Goal: Navigation & Orientation: Find specific page/section

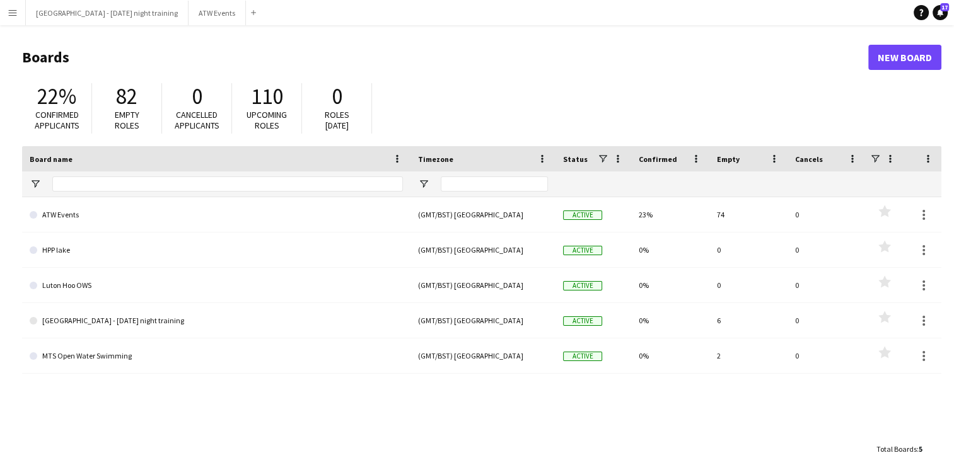
click at [8, 10] on app-icon "Menu" at bounding box center [13, 13] width 10 height 10
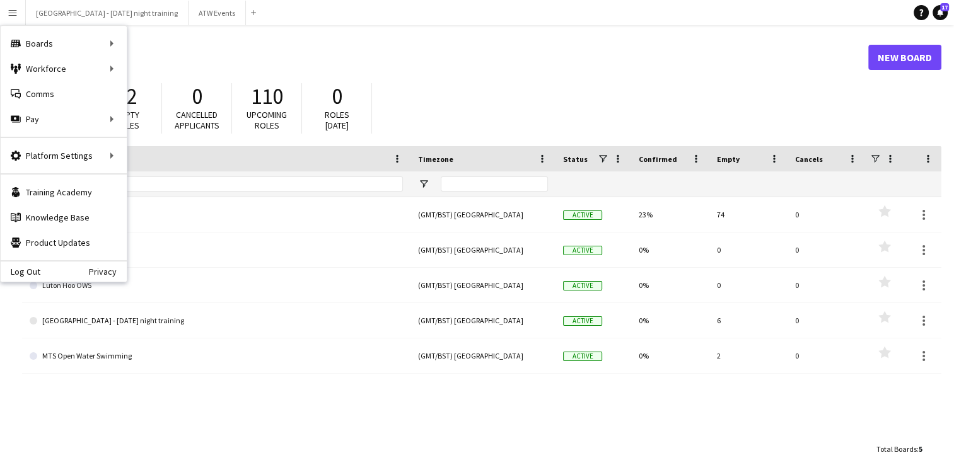
click at [300, 100] on div "110 Upcoming roles" at bounding box center [267, 108] width 70 height 50
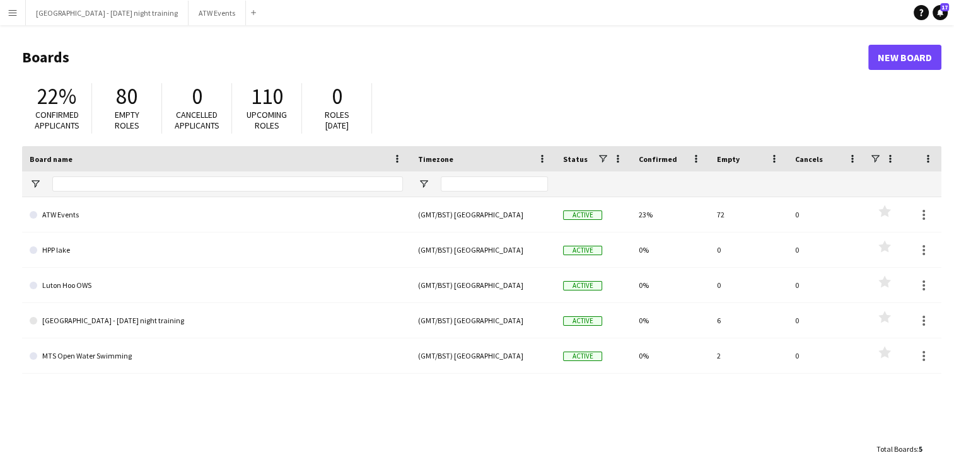
click at [23, 38] on header "Boards New Board" at bounding box center [481, 57] width 919 height 39
click at [503, 83] on div "22% Confirmed applicants 80 Empty roles 0 Cancelled applicants 110 Upcoming rol…" at bounding box center [481, 111] width 919 height 69
click at [469, 57] on h1 "Boards" at bounding box center [445, 57] width 846 height 19
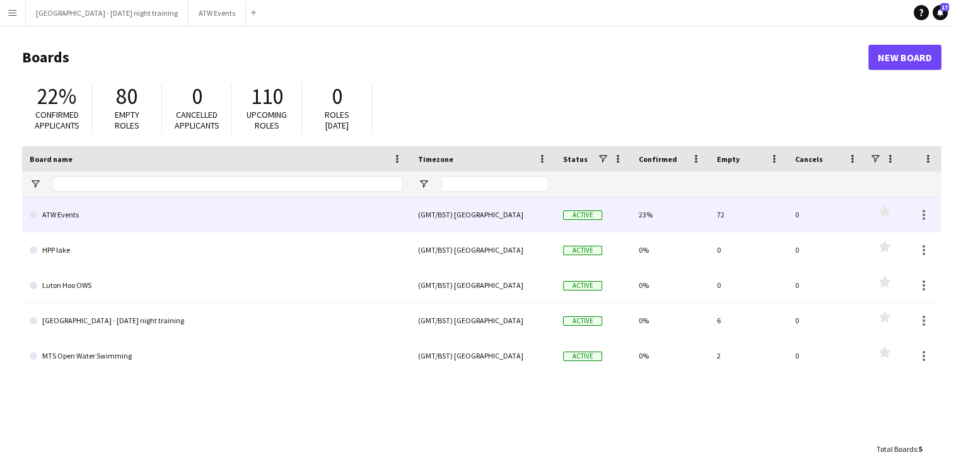
click at [64, 219] on link "ATW Events" at bounding box center [216, 214] width 373 height 35
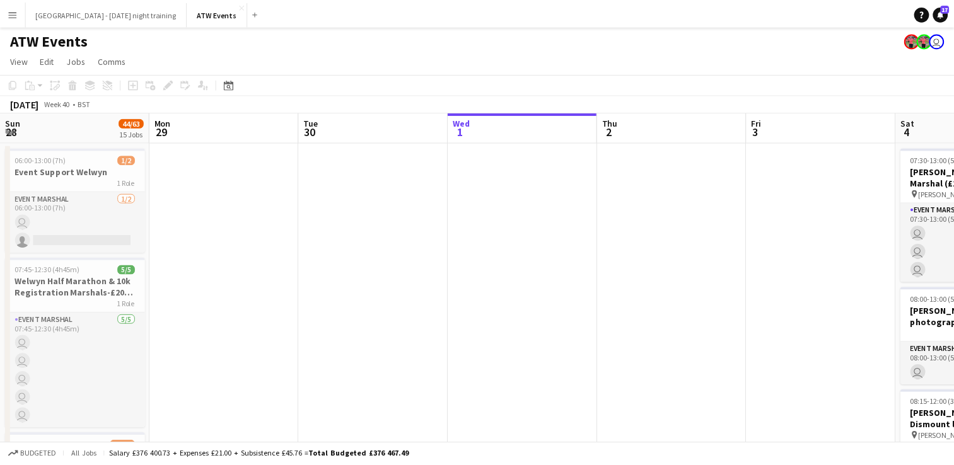
scroll to position [0, 301]
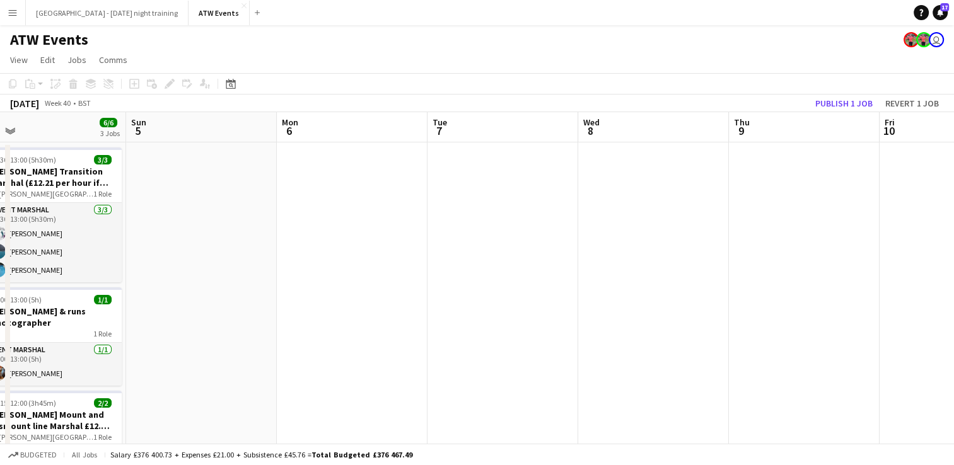
drag, startPoint x: 870, startPoint y: 240, endPoint x: 243, endPoint y: 284, distance: 629.0
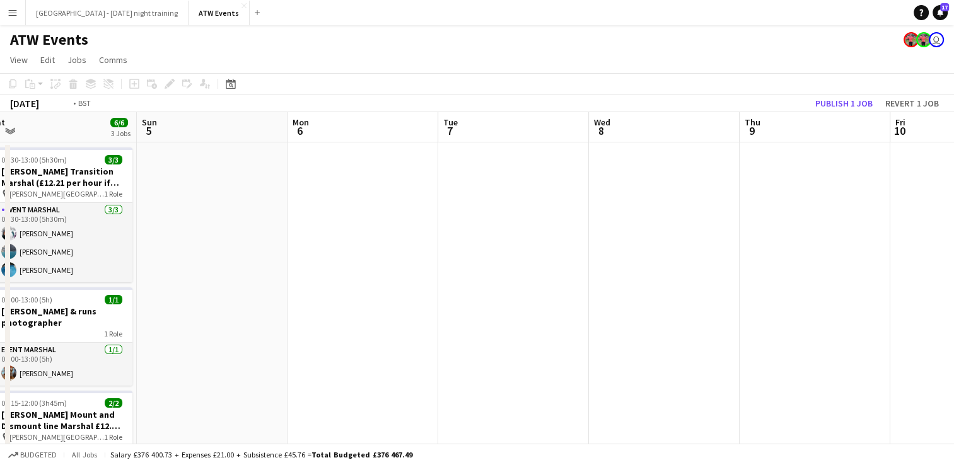
drag, startPoint x: 545, startPoint y: 265, endPoint x: 85, endPoint y: 319, distance: 463.5
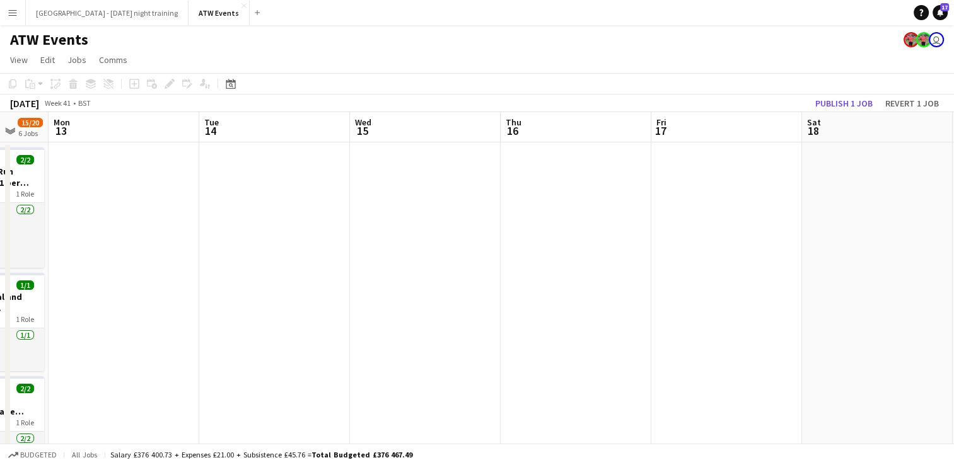
drag, startPoint x: 757, startPoint y: 309, endPoint x: 66, endPoint y: 342, distance: 691.9
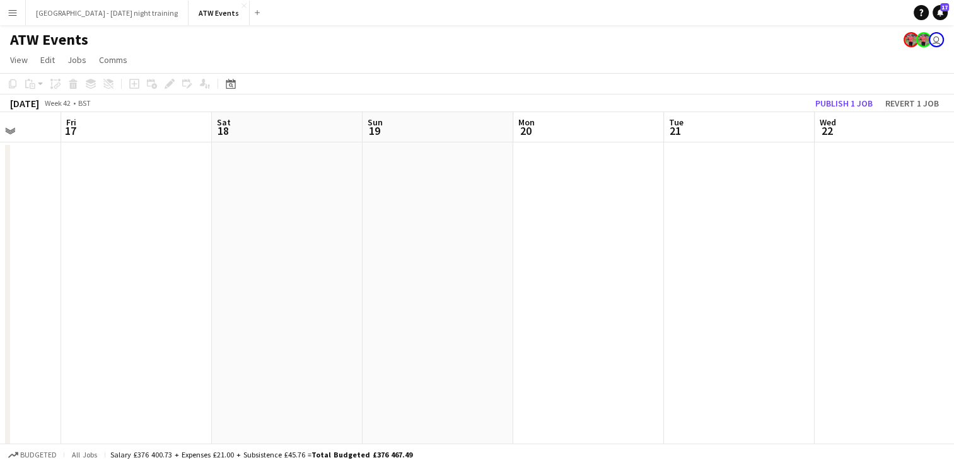
drag, startPoint x: 525, startPoint y: 284, endPoint x: -3, endPoint y: 318, distance: 528.9
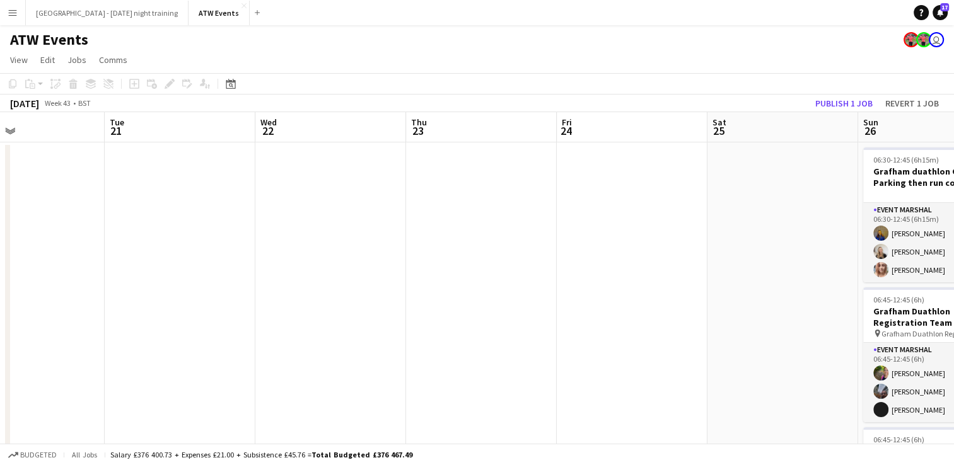
drag, startPoint x: 512, startPoint y: 315, endPoint x: -3, endPoint y: 358, distance: 516.3
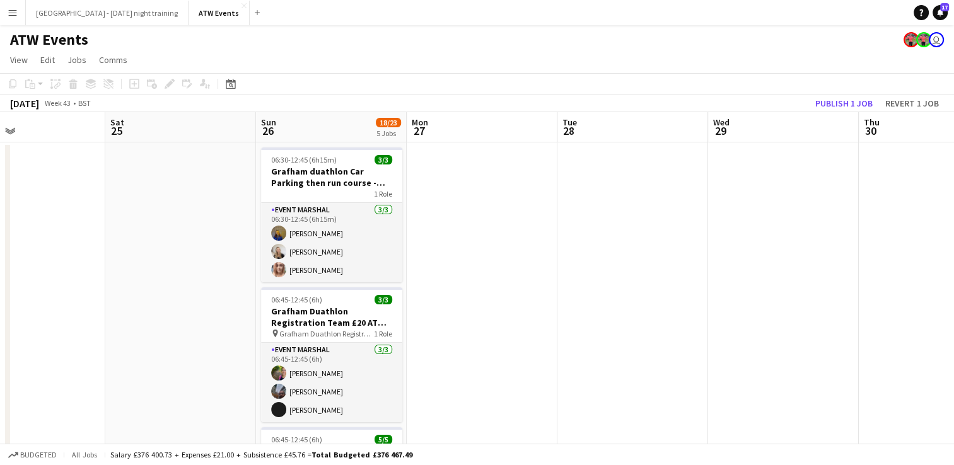
drag, startPoint x: 366, startPoint y: 329, endPoint x: 470, endPoint y: 351, distance: 106.5
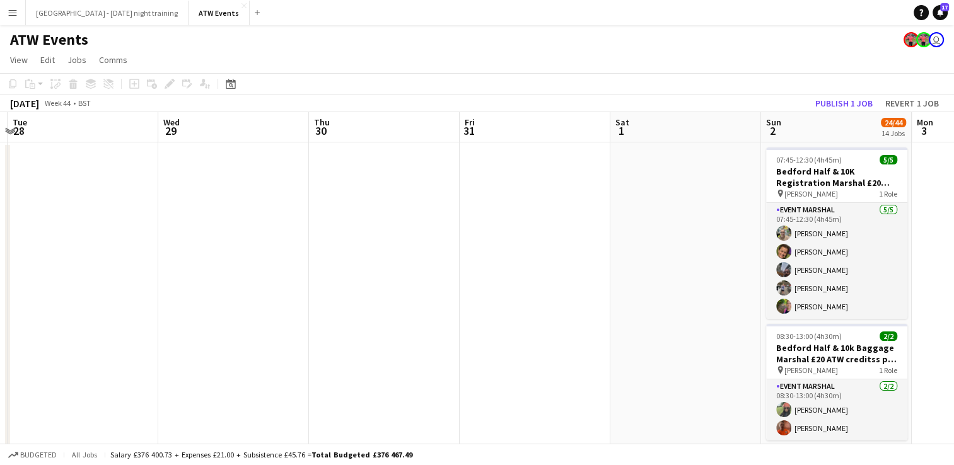
drag, startPoint x: 584, startPoint y: 344, endPoint x: -3, endPoint y: 330, distance: 586.6
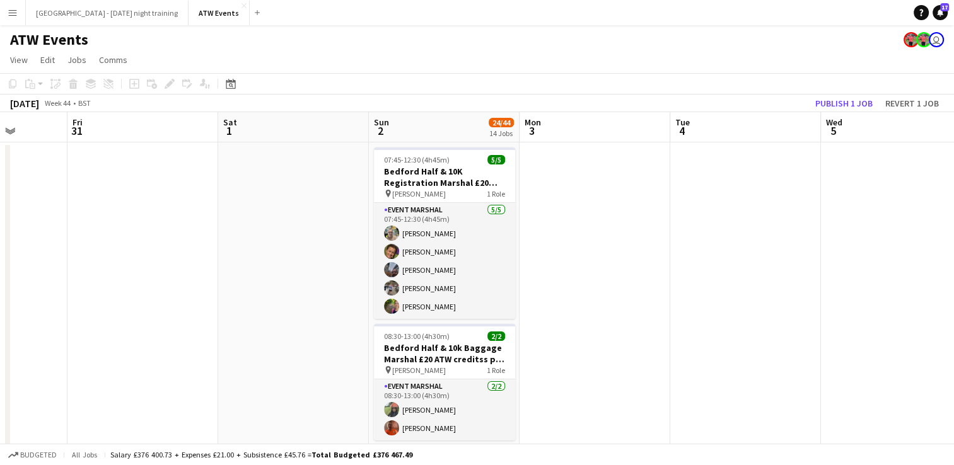
drag, startPoint x: 417, startPoint y: 326, endPoint x: -3, endPoint y: 392, distance: 425.1
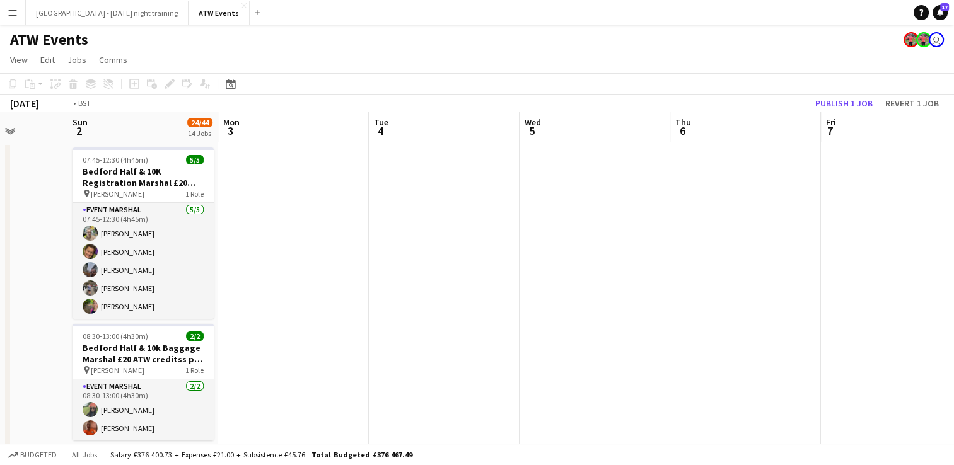
scroll to position [0, 558]
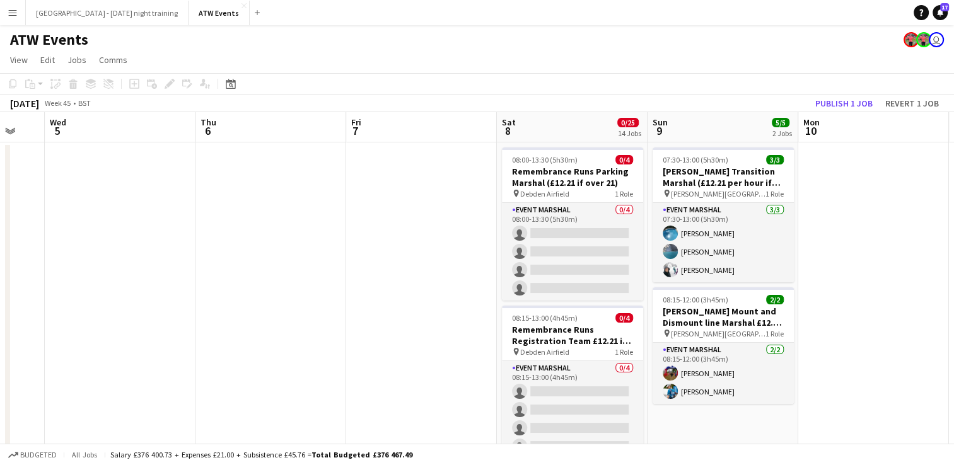
drag, startPoint x: 443, startPoint y: 323, endPoint x: -3, endPoint y: 359, distance: 446.6
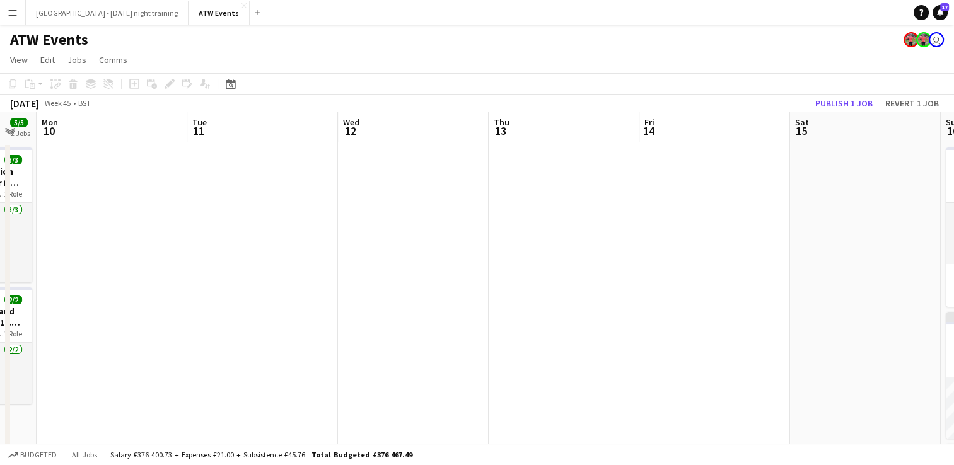
drag, startPoint x: 882, startPoint y: 262, endPoint x: 121, endPoint y: 346, distance: 765.7
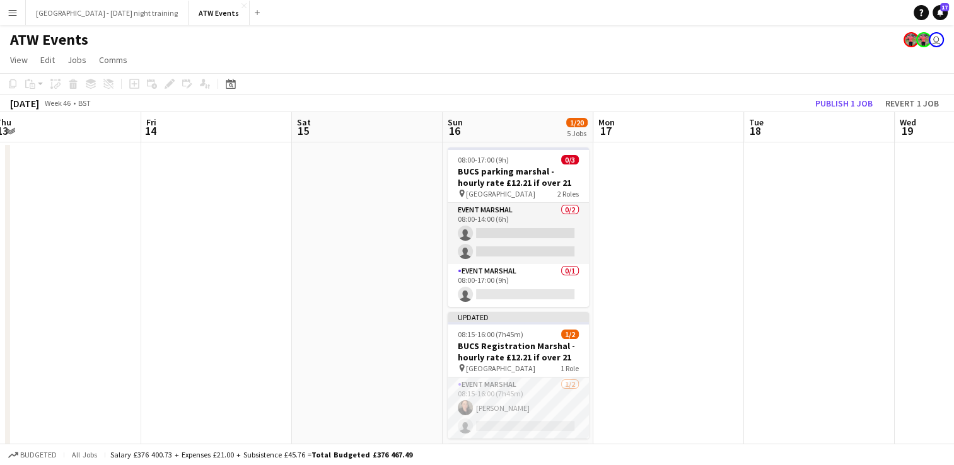
scroll to position [0, 452]
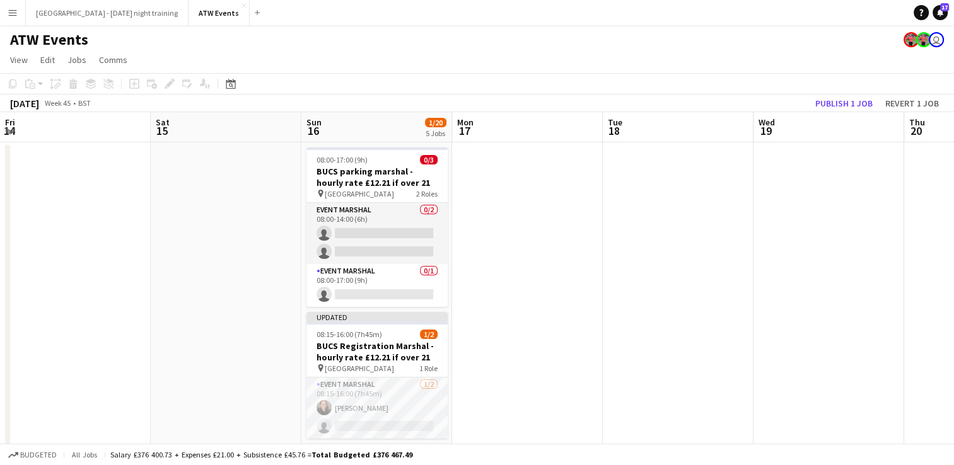
drag, startPoint x: 639, startPoint y: 259, endPoint x: -2, endPoint y: 300, distance: 642.5
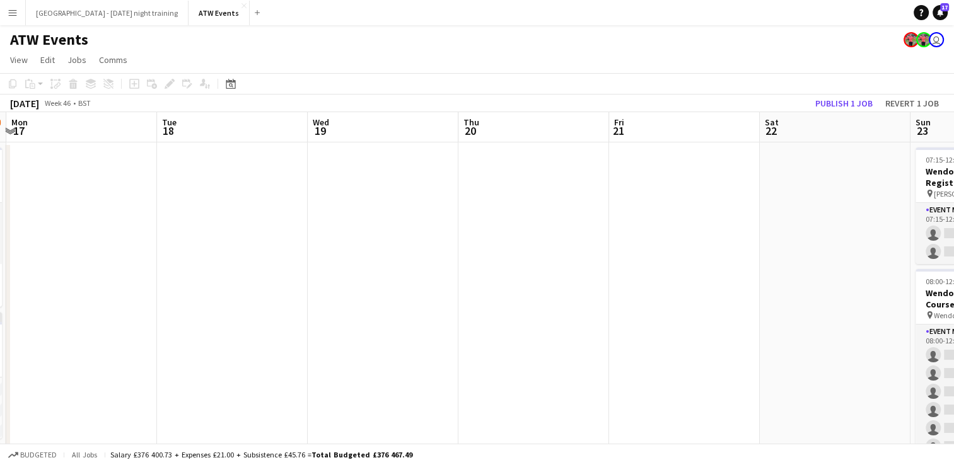
drag, startPoint x: 615, startPoint y: 272, endPoint x: -3, endPoint y: 320, distance: 619.8
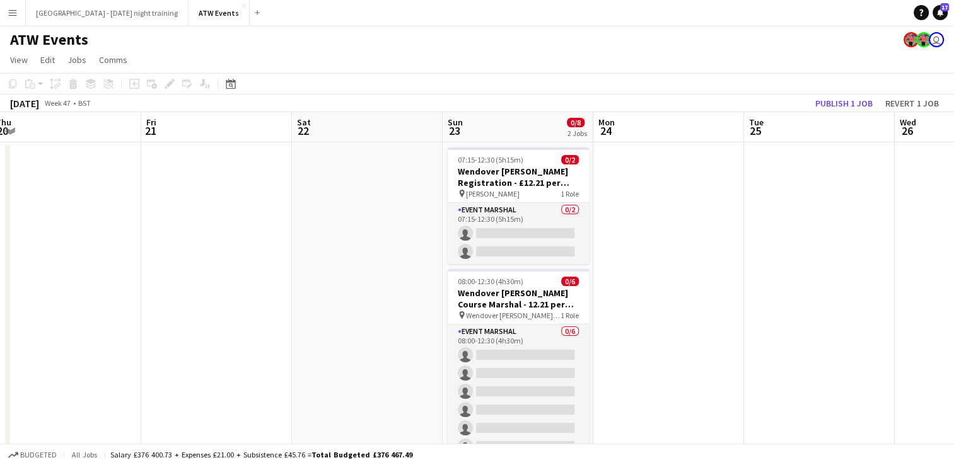
drag, startPoint x: 581, startPoint y: 280, endPoint x: -3, endPoint y: 327, distance: 585.8
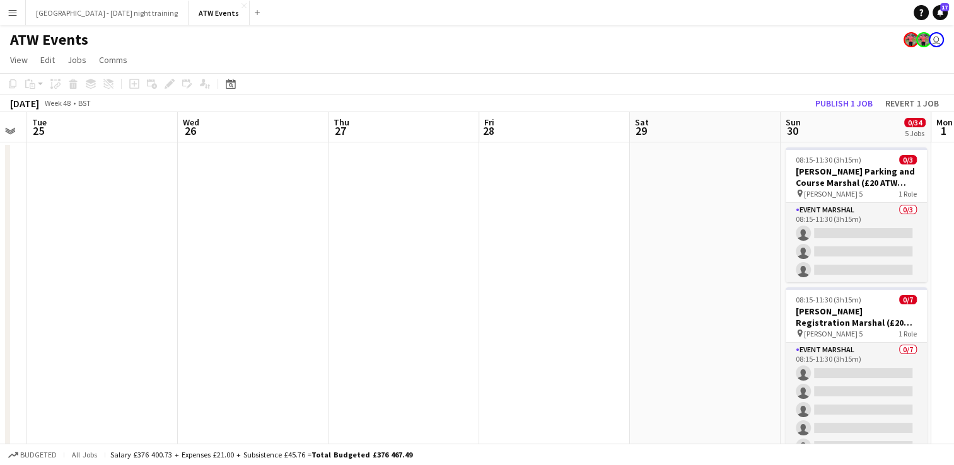
drag, startPoint x: 745, startPoint y: 281, endPoint x: -3, endPoint y: 347, distance: 750.1
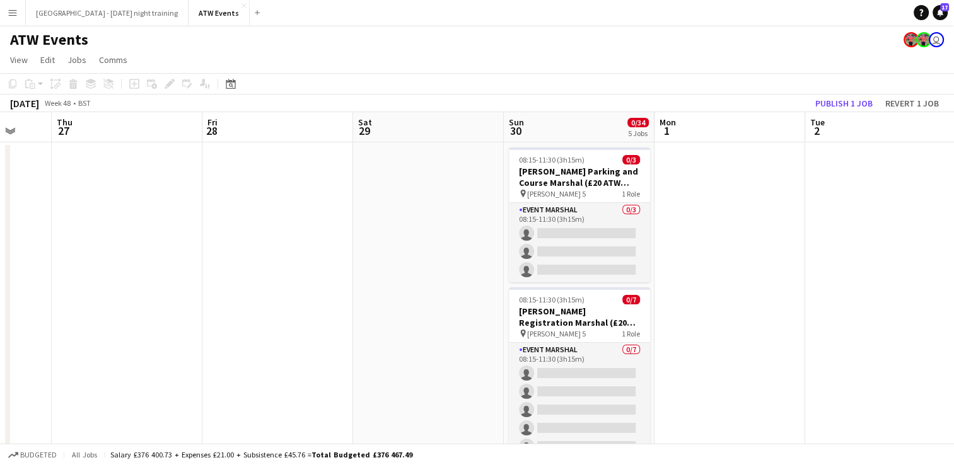
drag, startPoint x: 373, startPoint y: 320, endPoint x: -3, endPoint y: 380, distance: 380.6
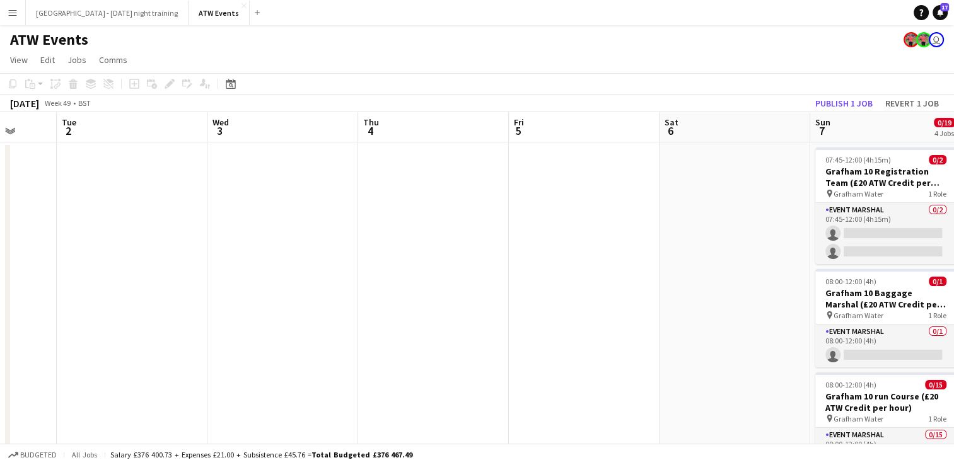
drag, startPoint x: 859, startPoint y: 259, endPoint x: 110, endPoint y: 299, distance: 749.6
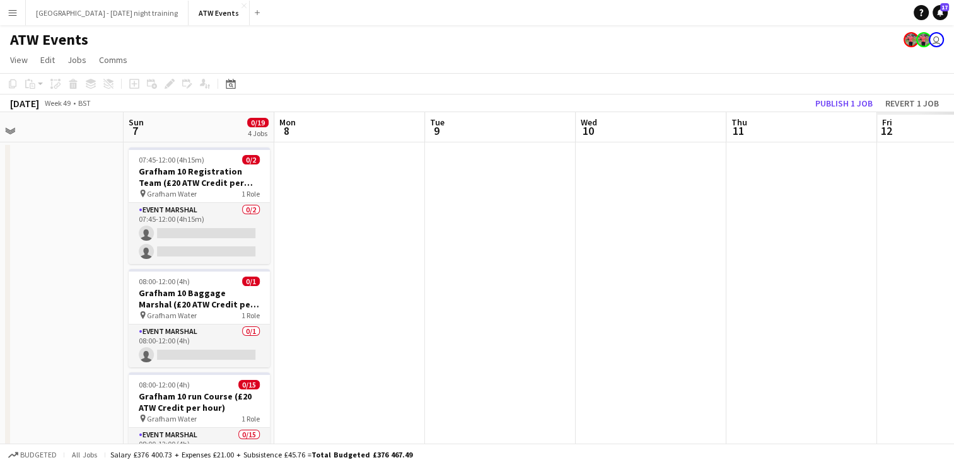
scroll to position [0, 329]
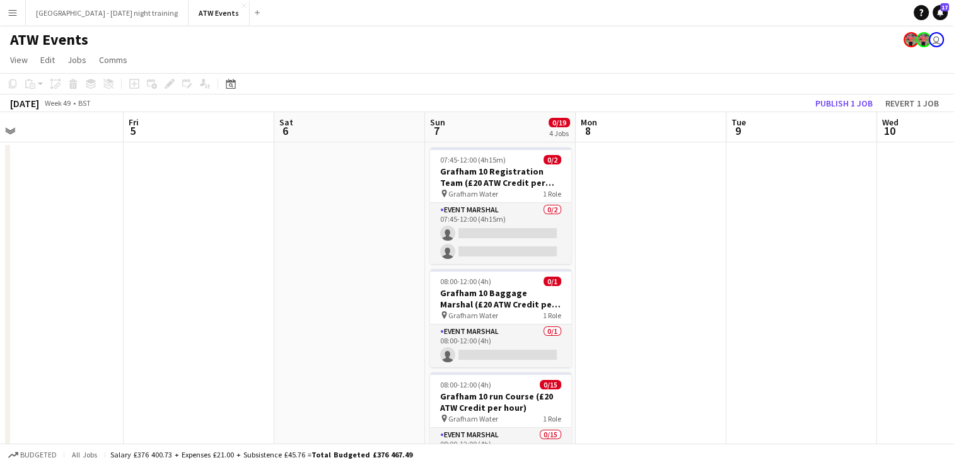
drag, startPoint x: 459, startPoint y: 296, endPoint x: -3, endPoint y: 327, distance: 462.6
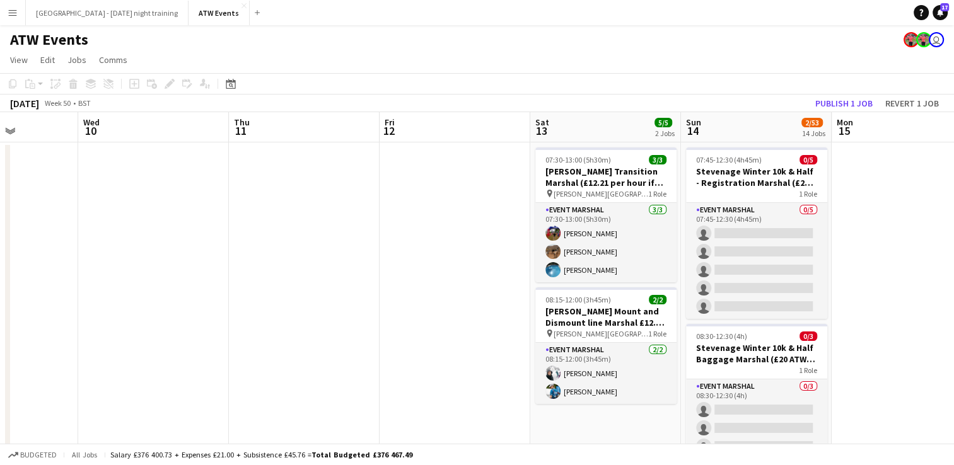
scroll to position [0, 499]
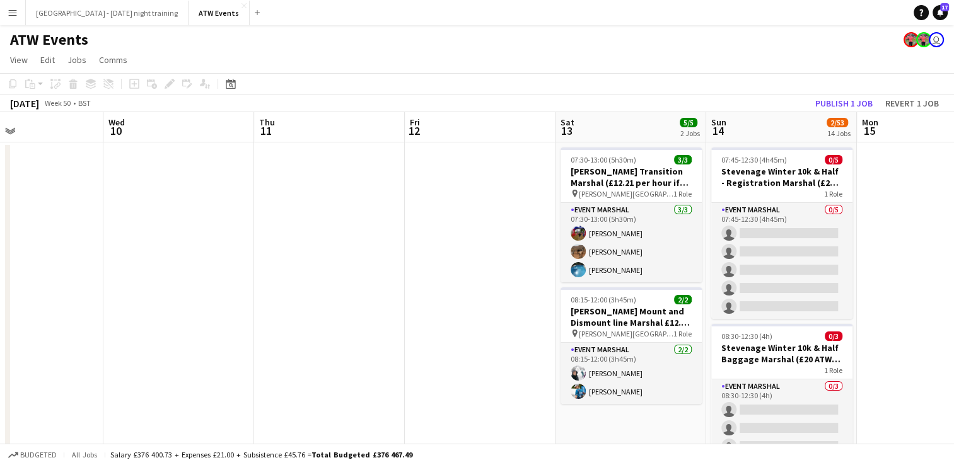
drag, startPoint x: 826, startPoint y: 274, endPoint x: -3, endPoint y: 289, distance: 828.7
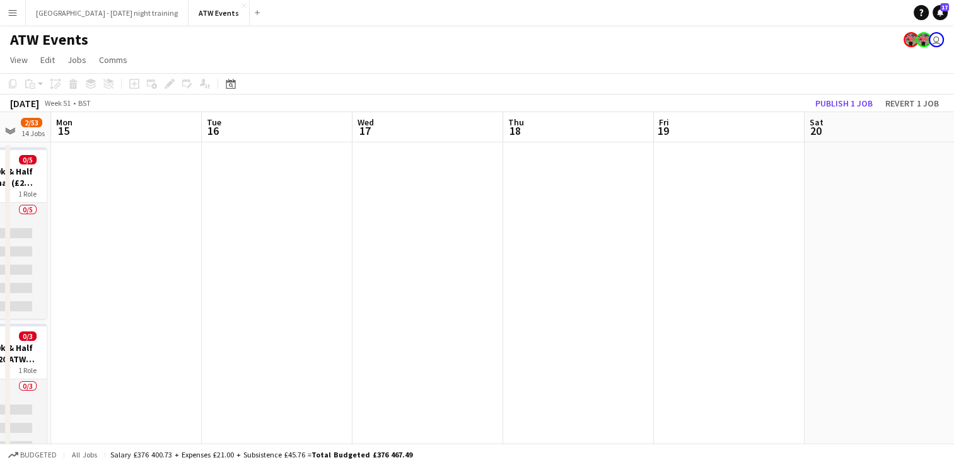
scroll to position [0, 463]
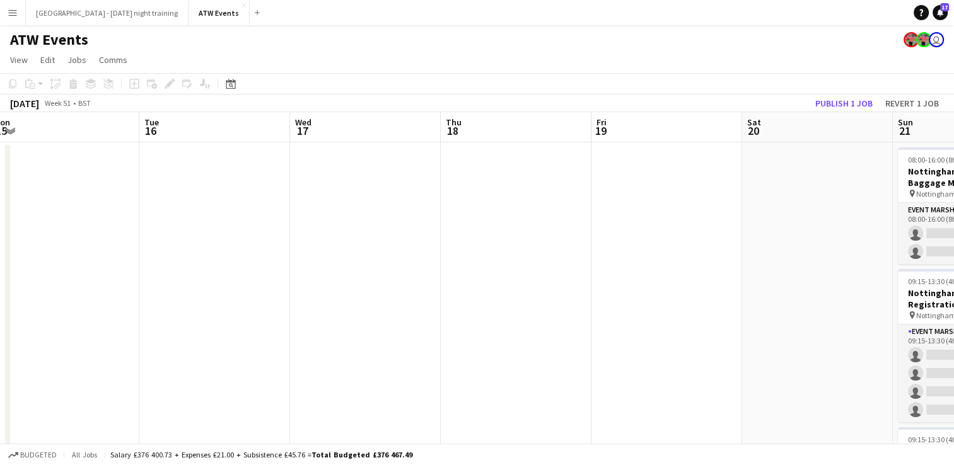
drag, startPoint x: 882, startPoint y: 224, endPoint x: 8, endPoint y: 300, distance: 876.6
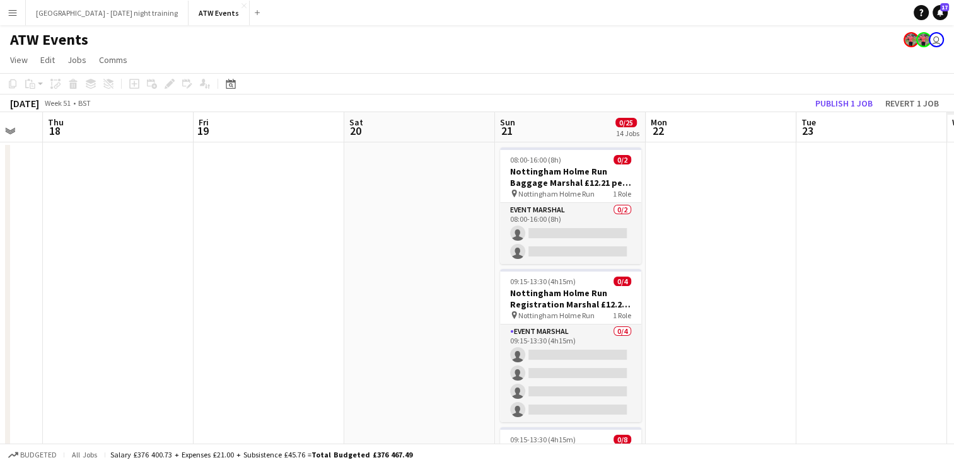
scroll to position [0, 353]
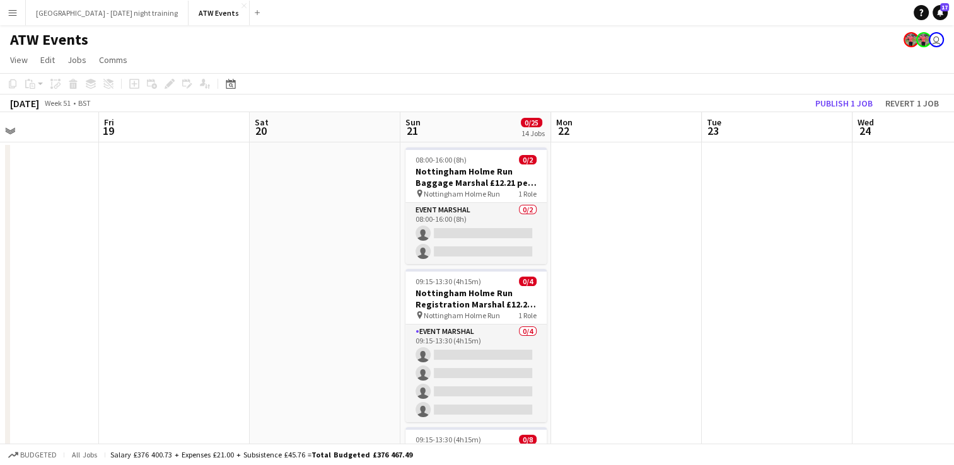
drag, startPoint x: 588, startPoint y: 317, endPoint x: -3, endPoint y: 340, distance: 591.3
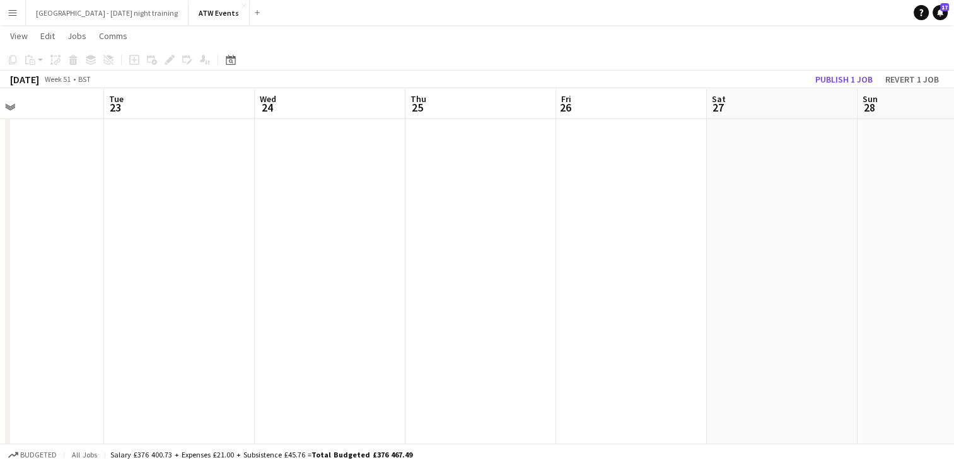
drag, startPoint x: 855, startPoint y: 289, endPoint x: 257, endPoint y: 312, distance: 598.8
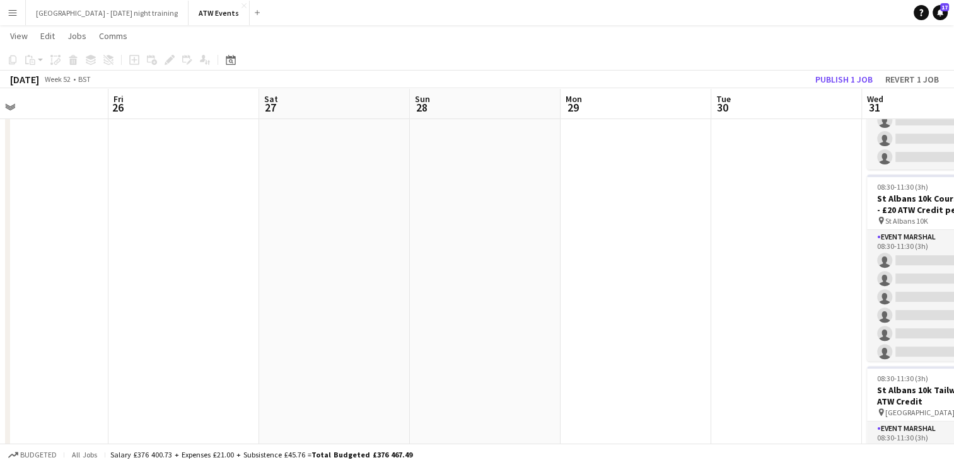
scroll to position [0, 509]
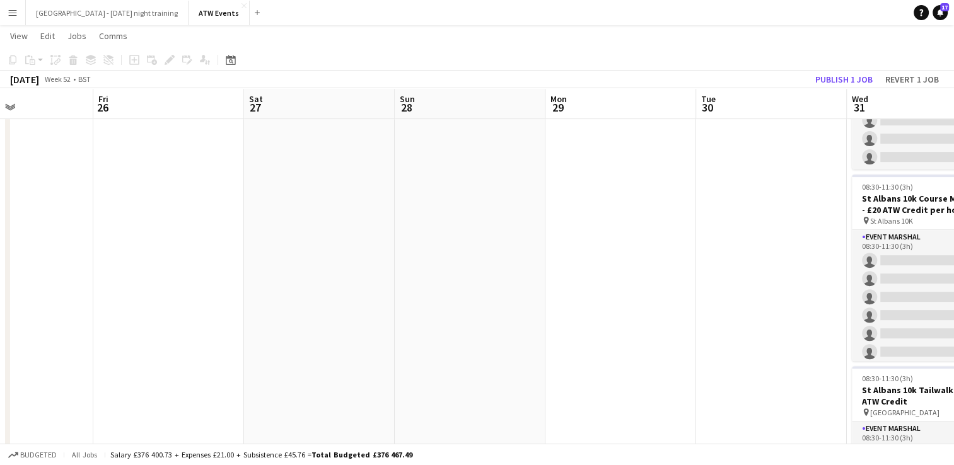
drag, startPoint x: 608, startPoint y: 259, endPoint x: 145, endPoint y: 329, distance: 468.2
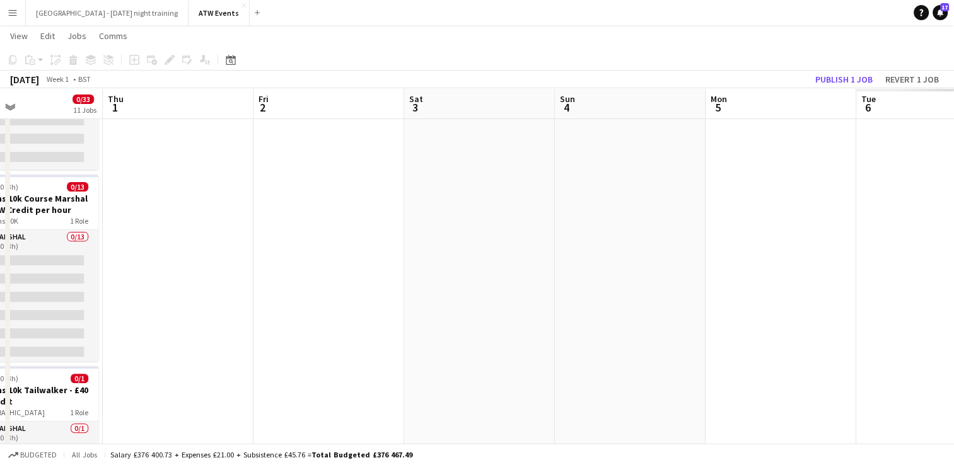
scroll to position [0, 434]
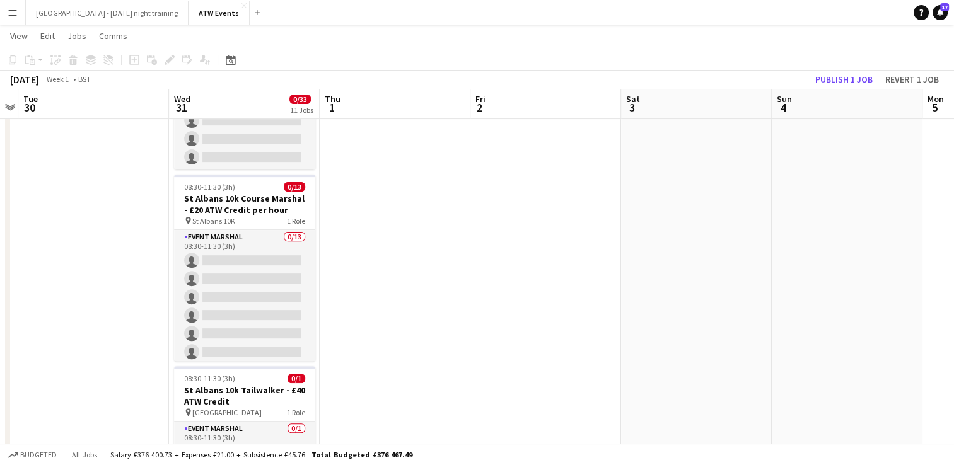
drag, startPoint x: 682, startPoint y: 337, endPoint x: -3, endPoint y: 301, distance: 685.1
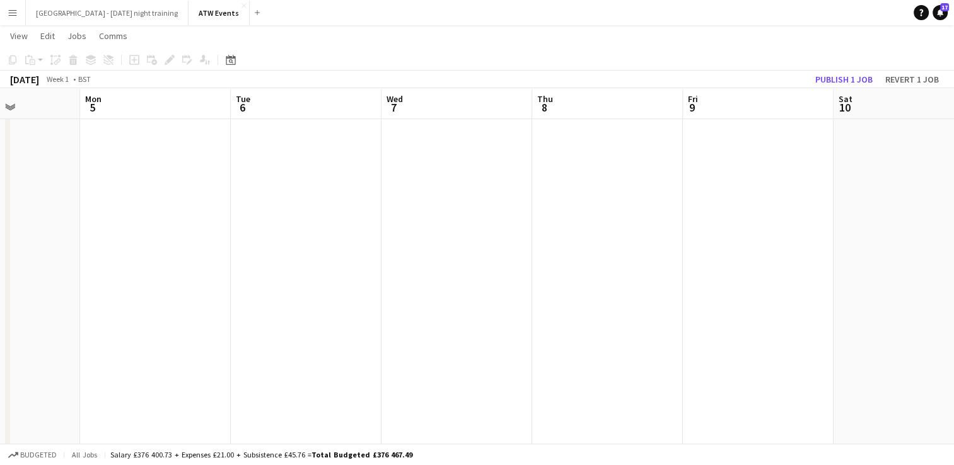
scroll to position [0, 409]
drag, startPoint x: 777, startPoint y: 235, endPoint x: 199, endPoint y: 310, distance: 583.1
drag, startPoint x: 825, startPoint y: 320, endPoint x: 117, endPoint y: 406, distance: 712.7
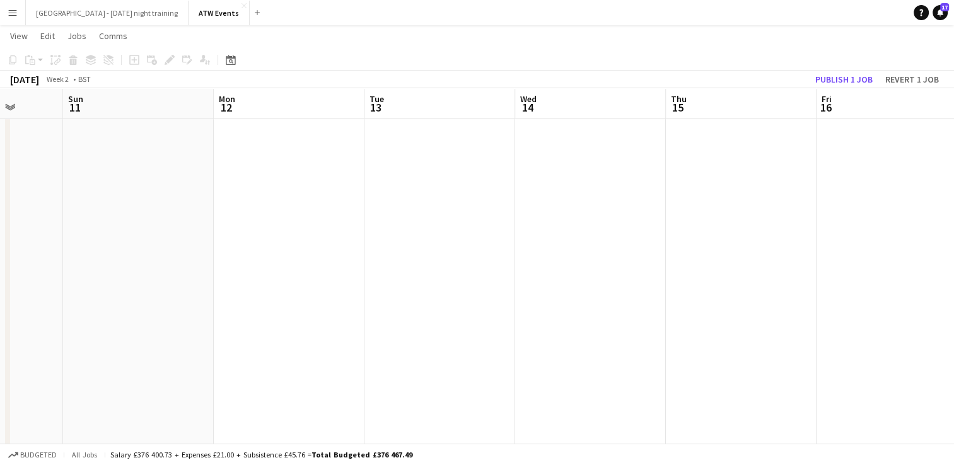
drag, startPoint x: 547, startPoint y: 363, endPoint x: -3, endPoint y: 451, distance: 556.9
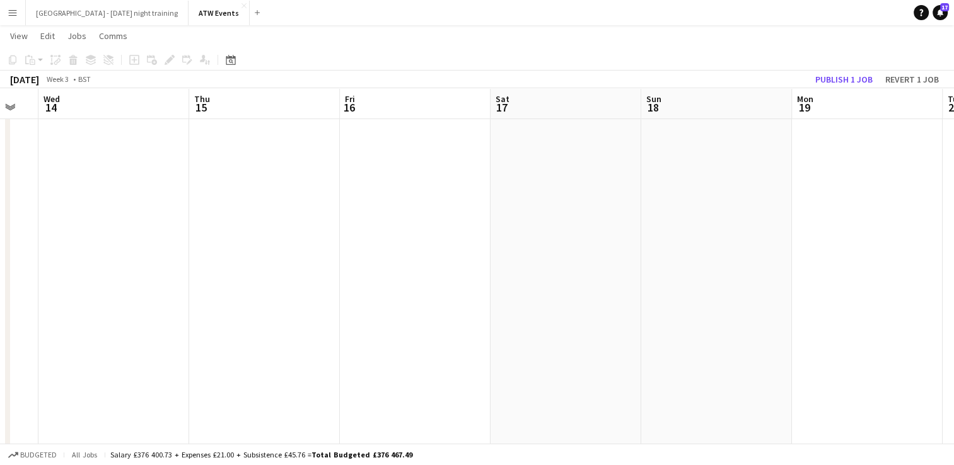
drag, startPoint x: 585, startPoint y: 414, endPoint x: -3, endPoint y: 483, distance: 591.8
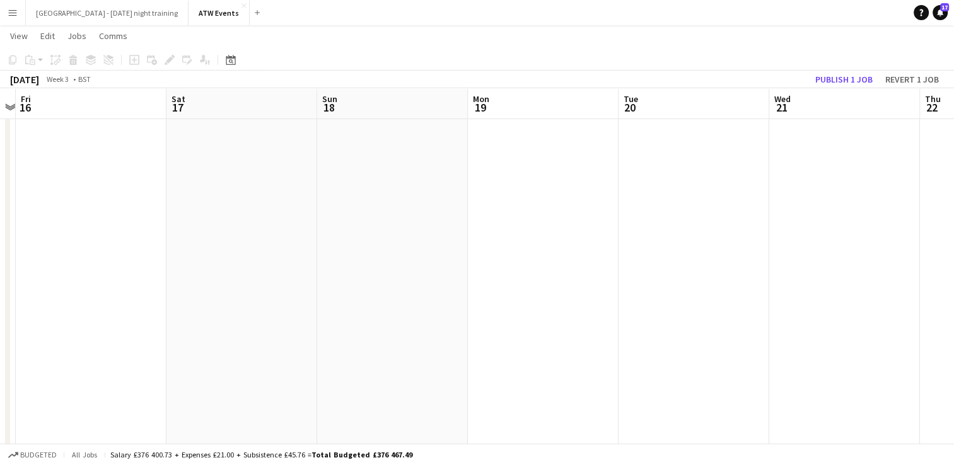
scroll to position [0, 503]
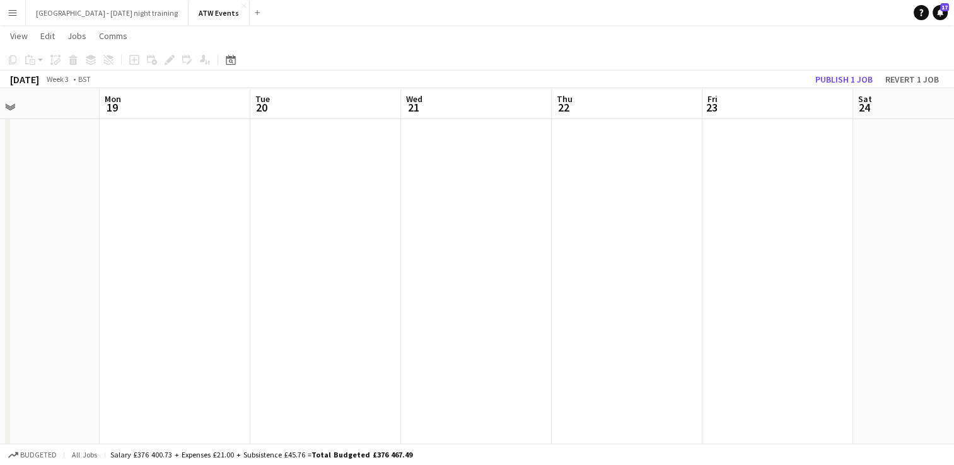
drag, startPoint x: 696, startPoint y: 412, endPoint x: -3, endPoint y: 444, distance: 699.4
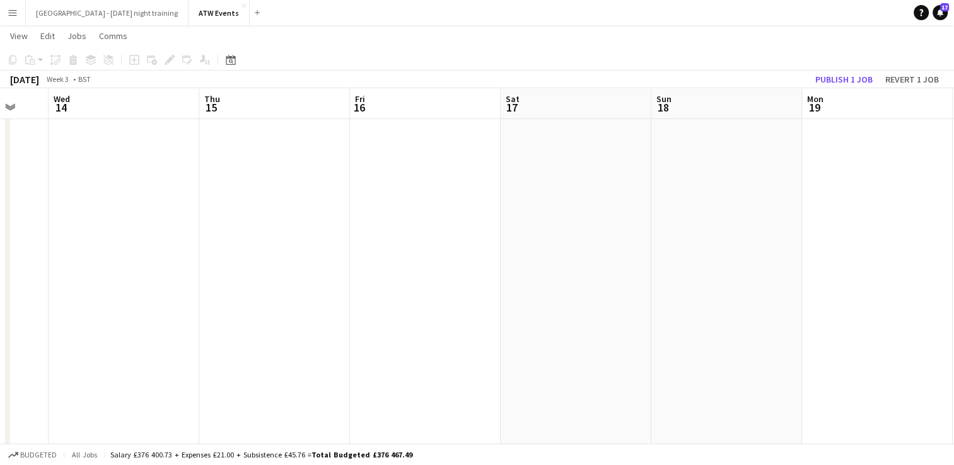
drag, startPoint x: 211, startPoint y: 264, endPoint x: 963, endPoint y: 294, distance: 752.2
drag, startPoint x: 240, startPoint y: 352, endPoint x: 965, endPoint y: 314, distance: 726.1
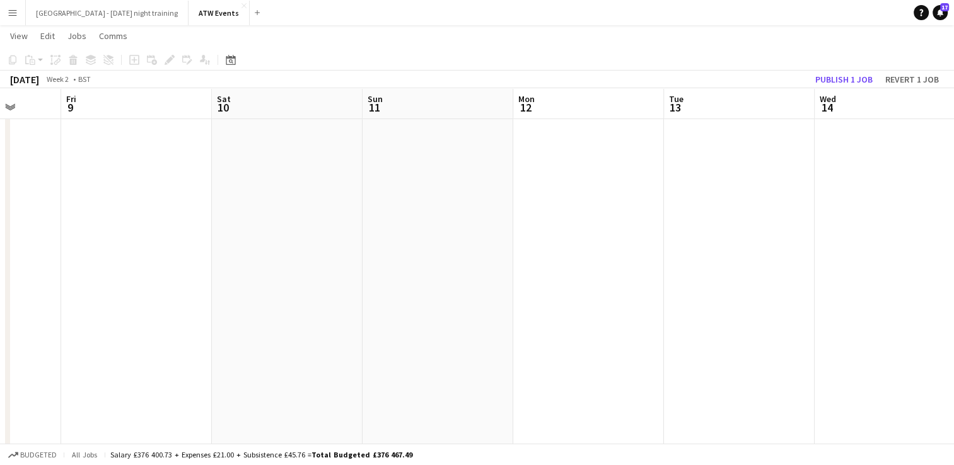
drag
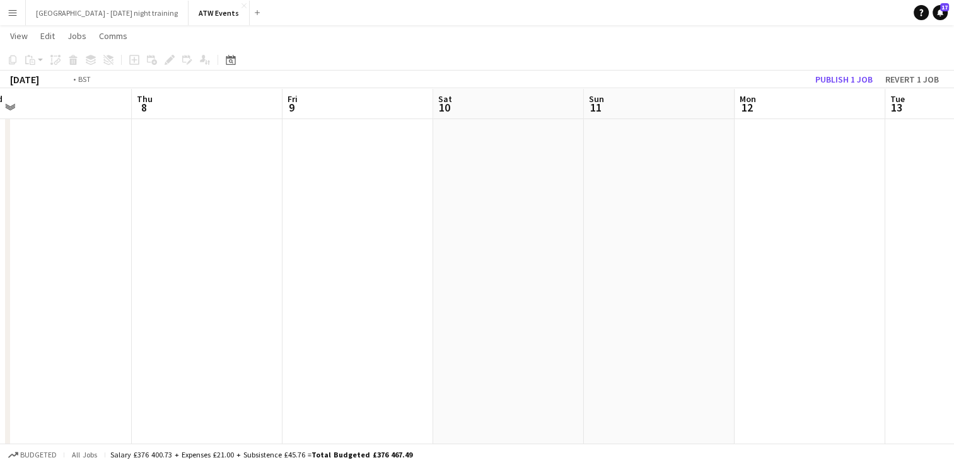
scroll to position [0, 282]
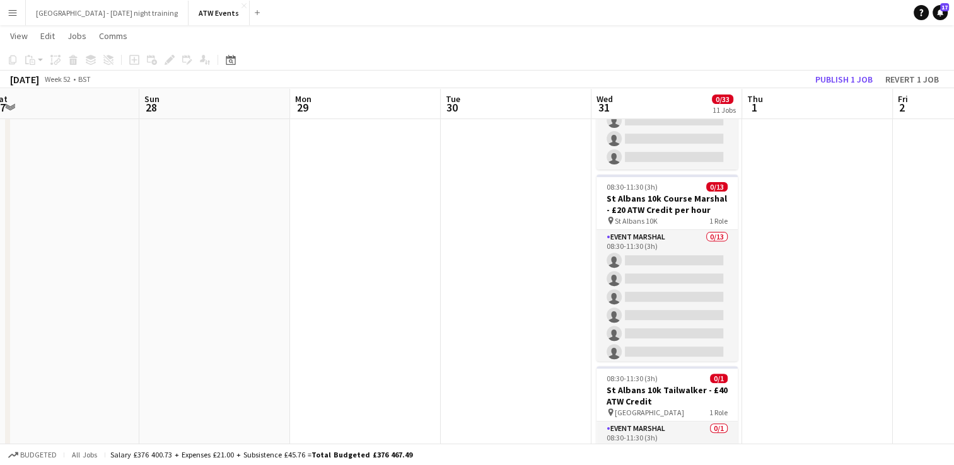
scroll to position [0, 315]
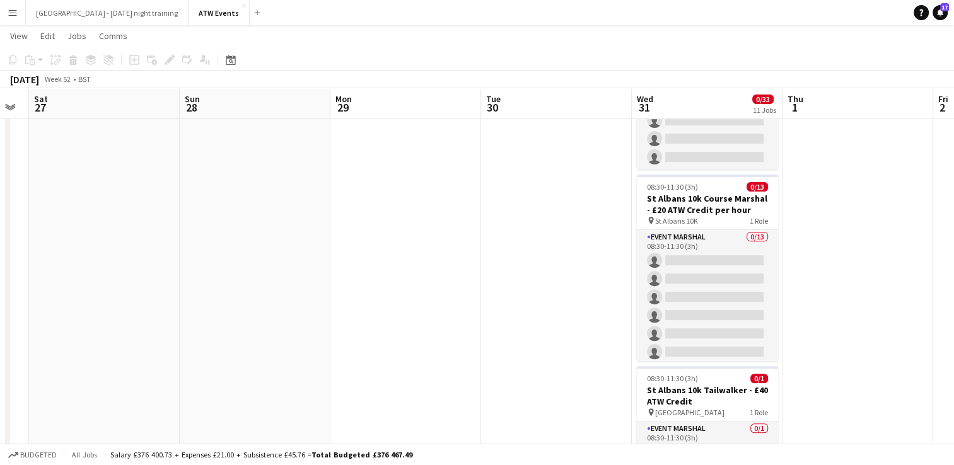
scroll to position [0, 265]
